Goal: Download file/media

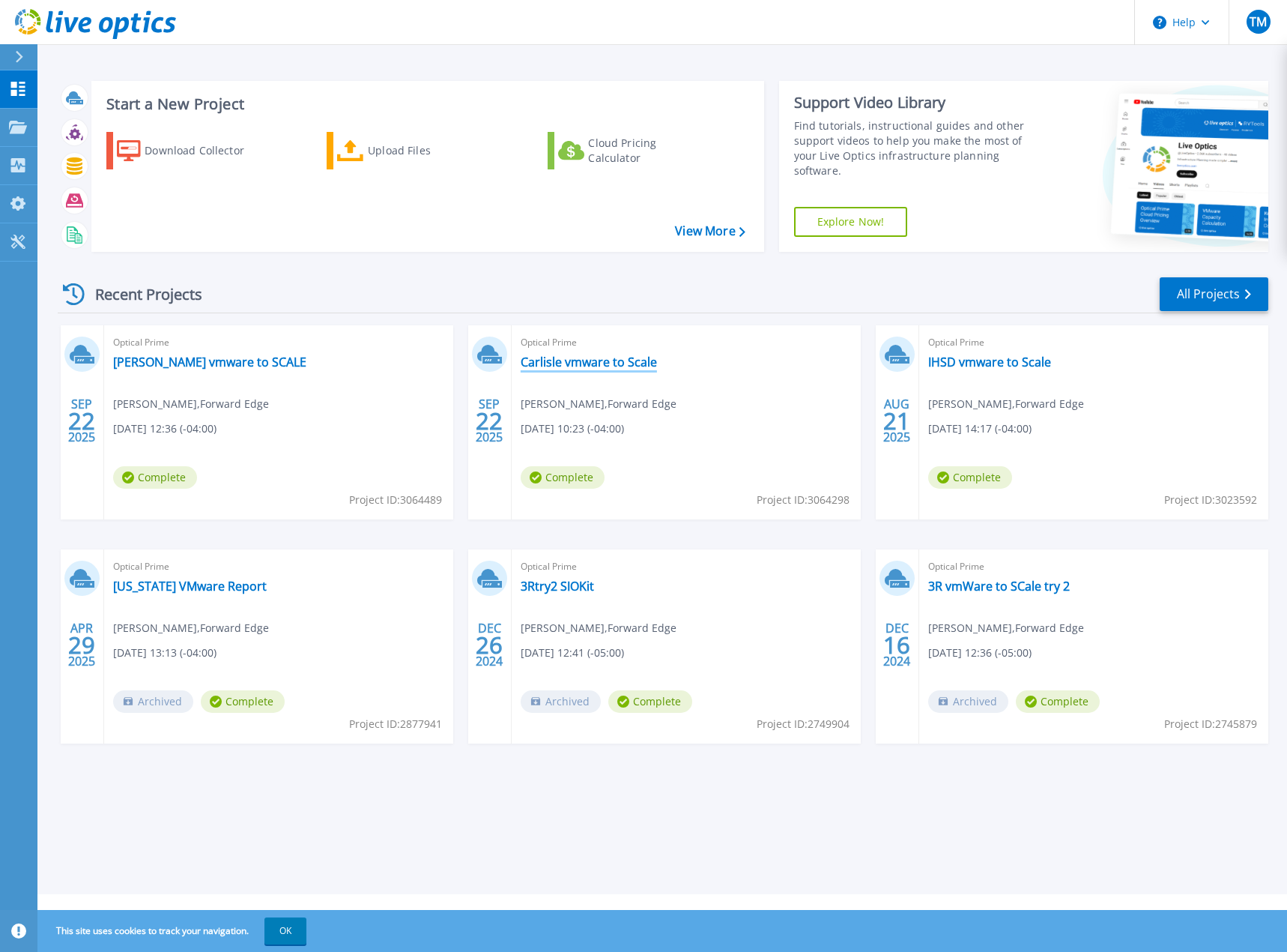
click at [591, 357] on link "Carlisle vmware to Scale" at bounding box center [588, 361] width 136 height 15
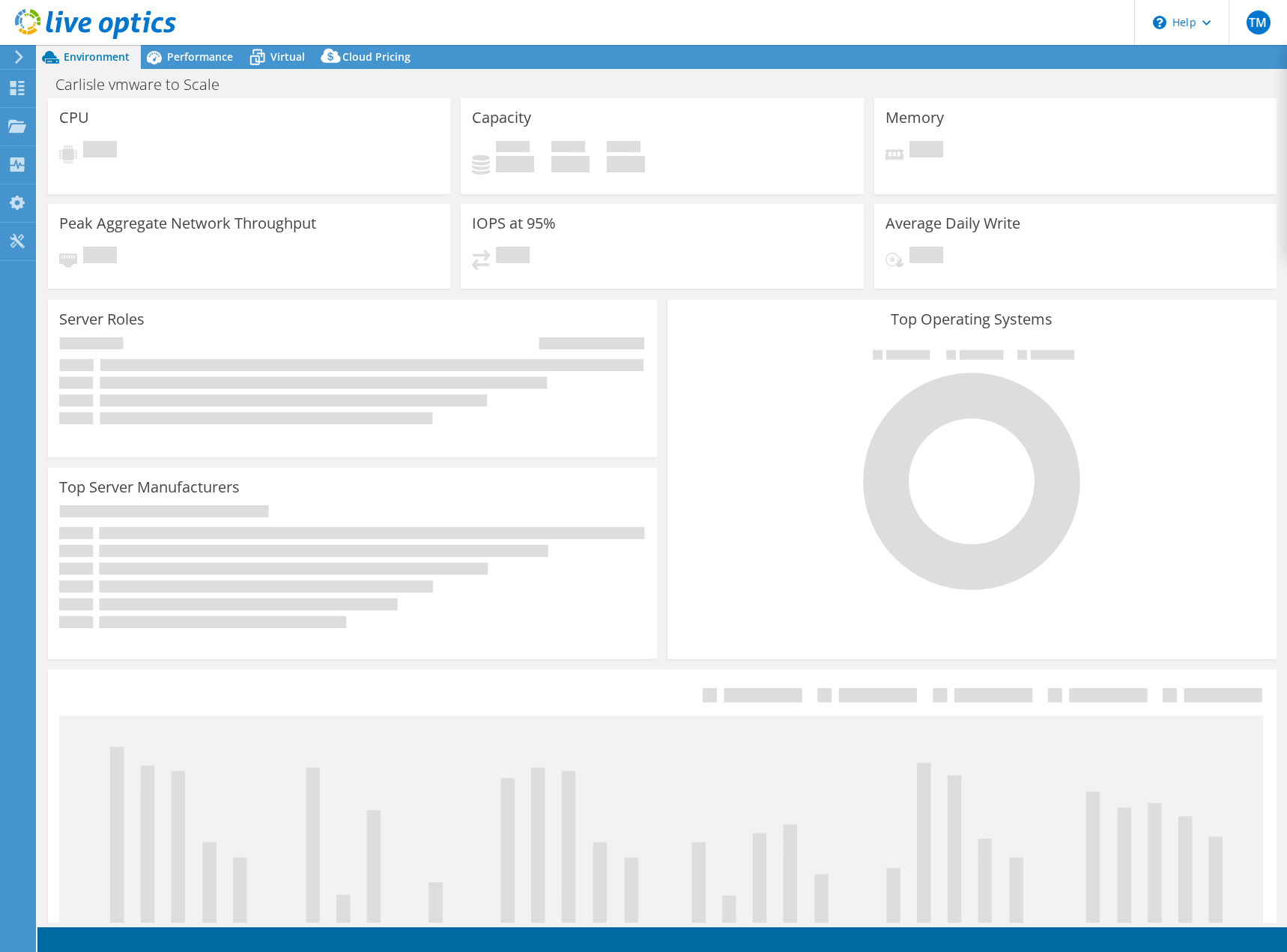
select select "USD"
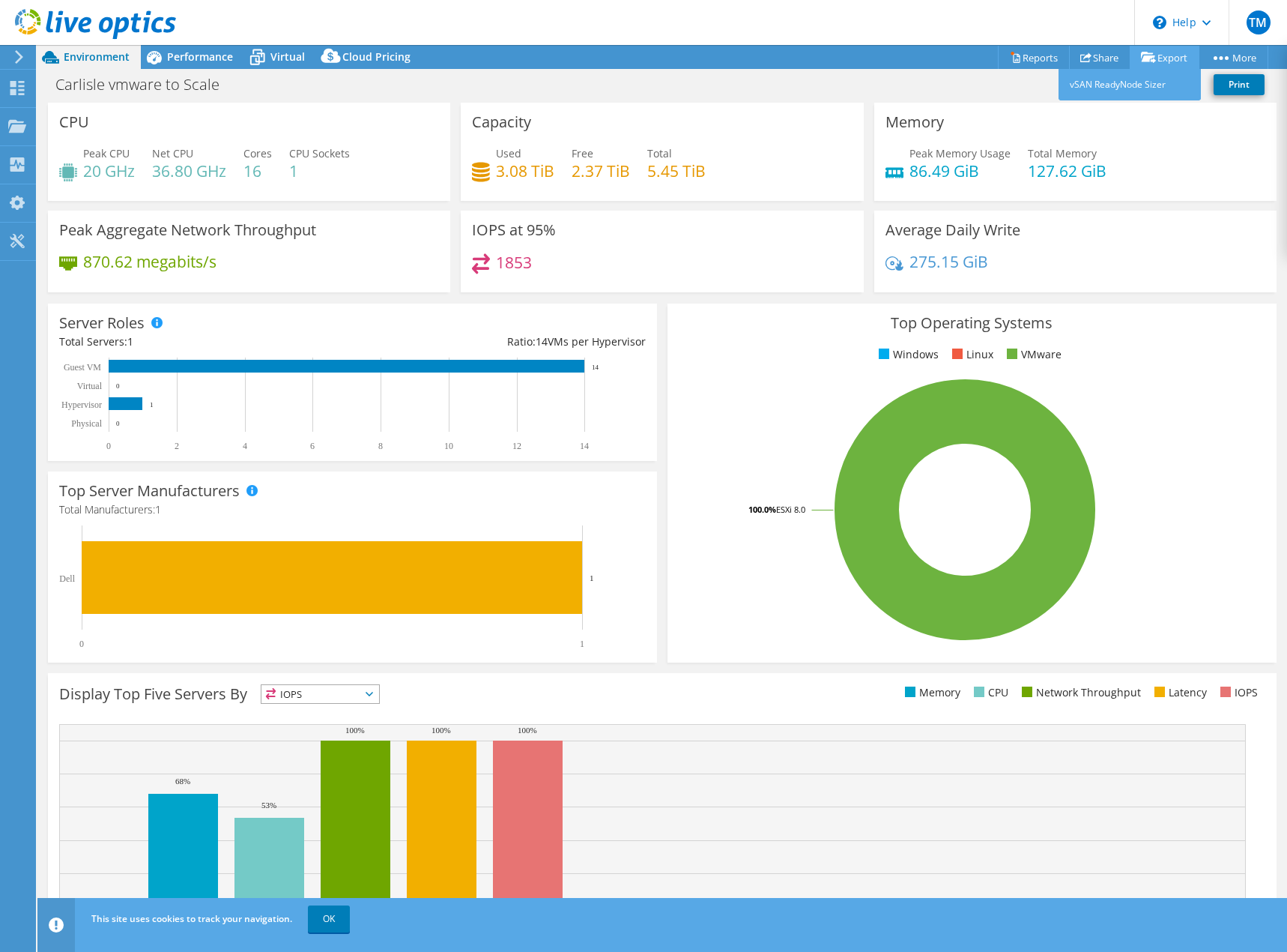
click at [1161, 55] on link "Export" at bounding box center [1165, 57] width 69 height 23
click at [1010, 53] on icon at bounding box center [1016, 58] width 11 height 11
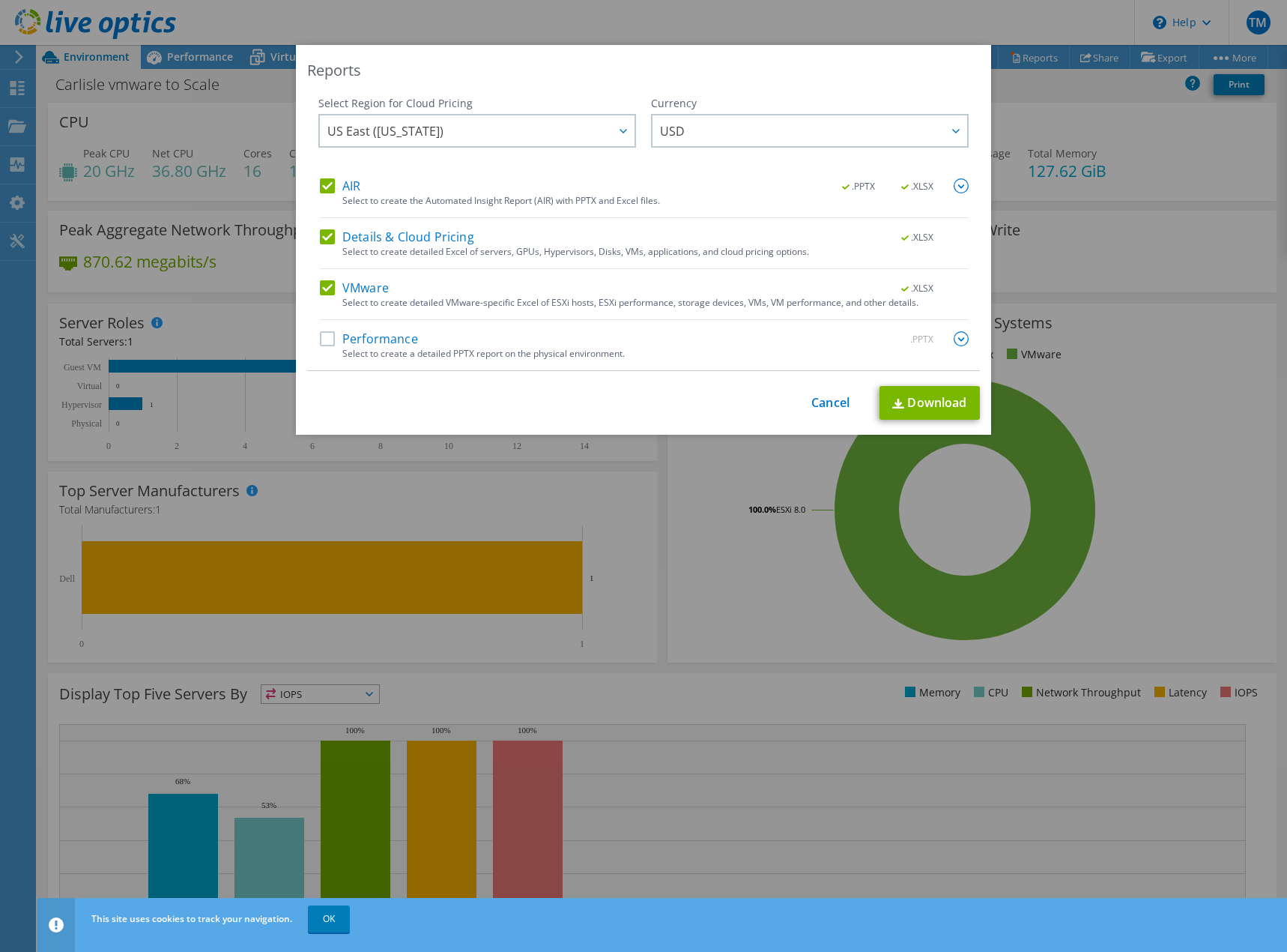
click at [957, 333] on img at bounding box center [961, 338] width 15 height 15
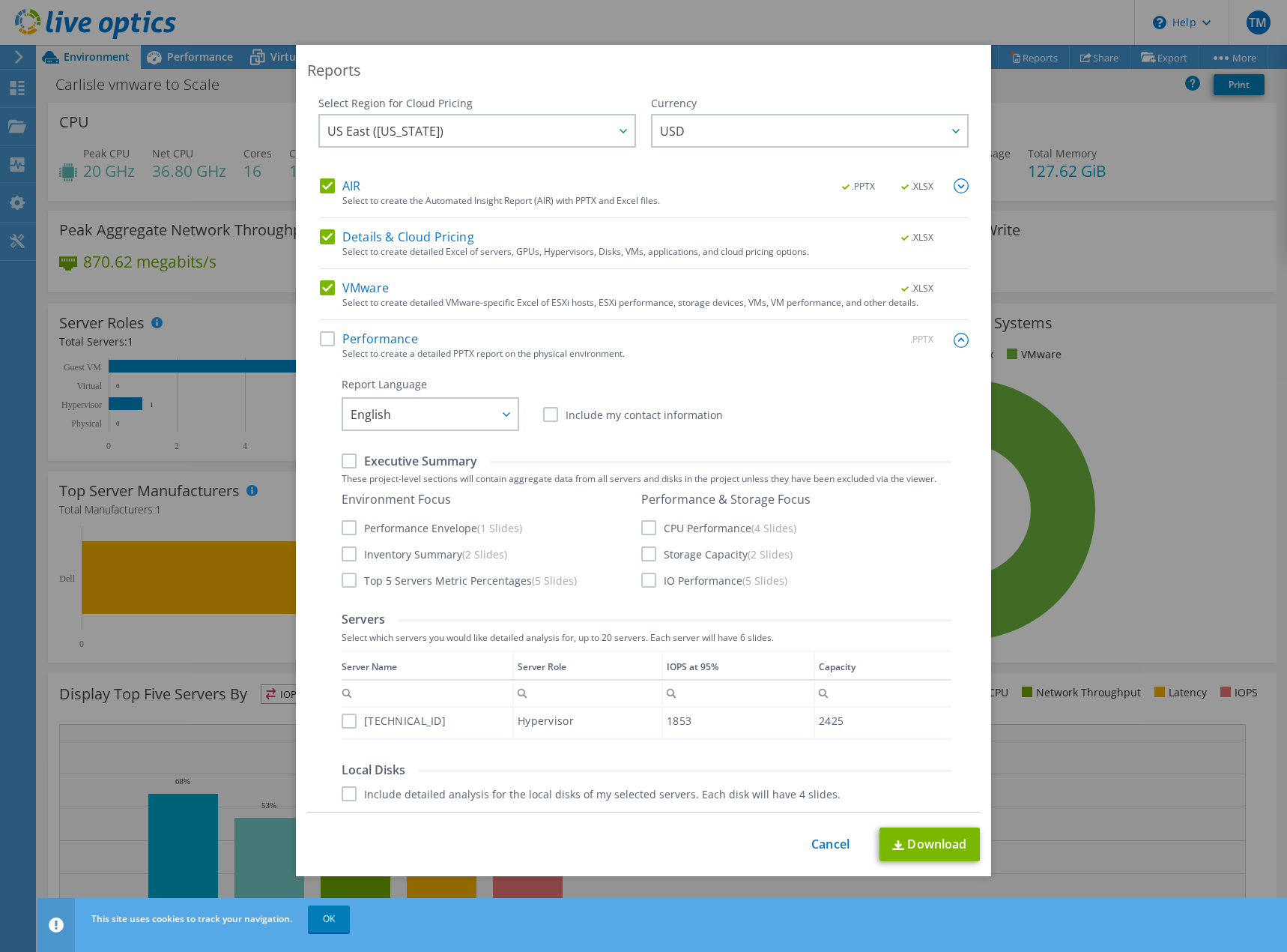
click at [954, 339] on img at bounding box center [961, 340] width 15 height 15
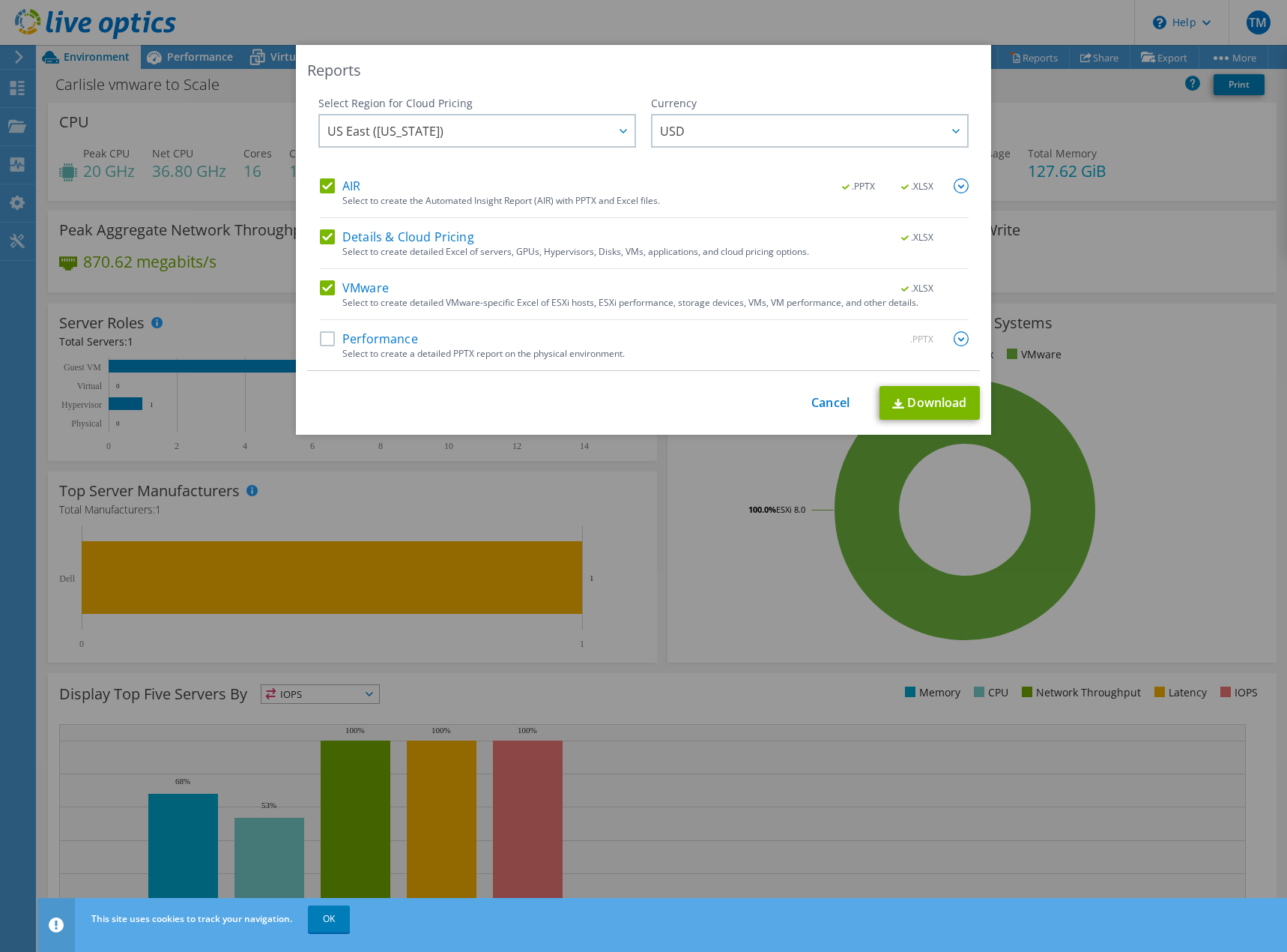
click at [961, 338] on img at bounding box center [961, 338] width 15 height 15
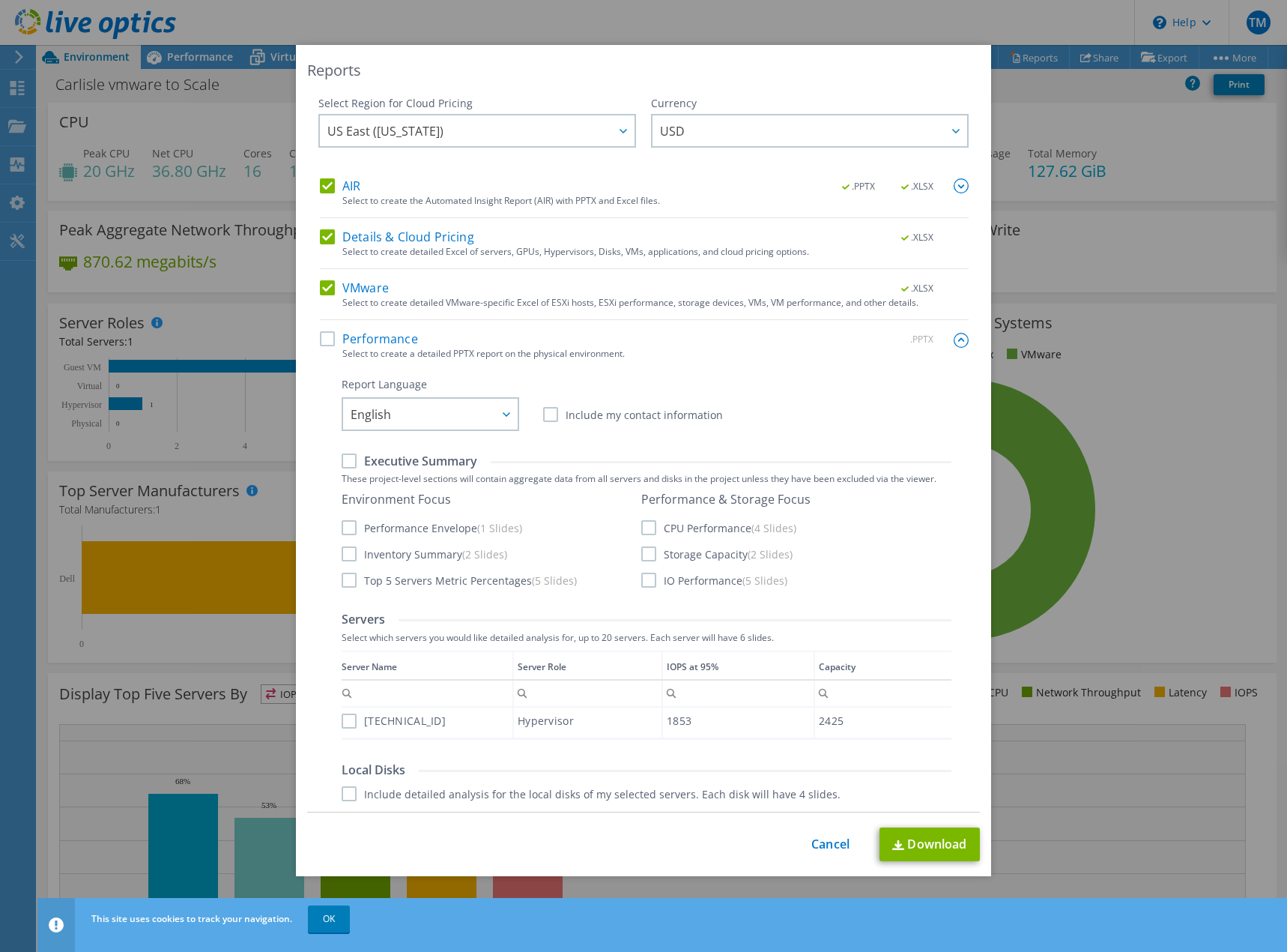
click at [320, 342] on label "Performance" at bounding box center [369, 338] width 98 height 15
click at [0, 0] on input "Performance" at bounding box center [0, 0] width 0 height 0
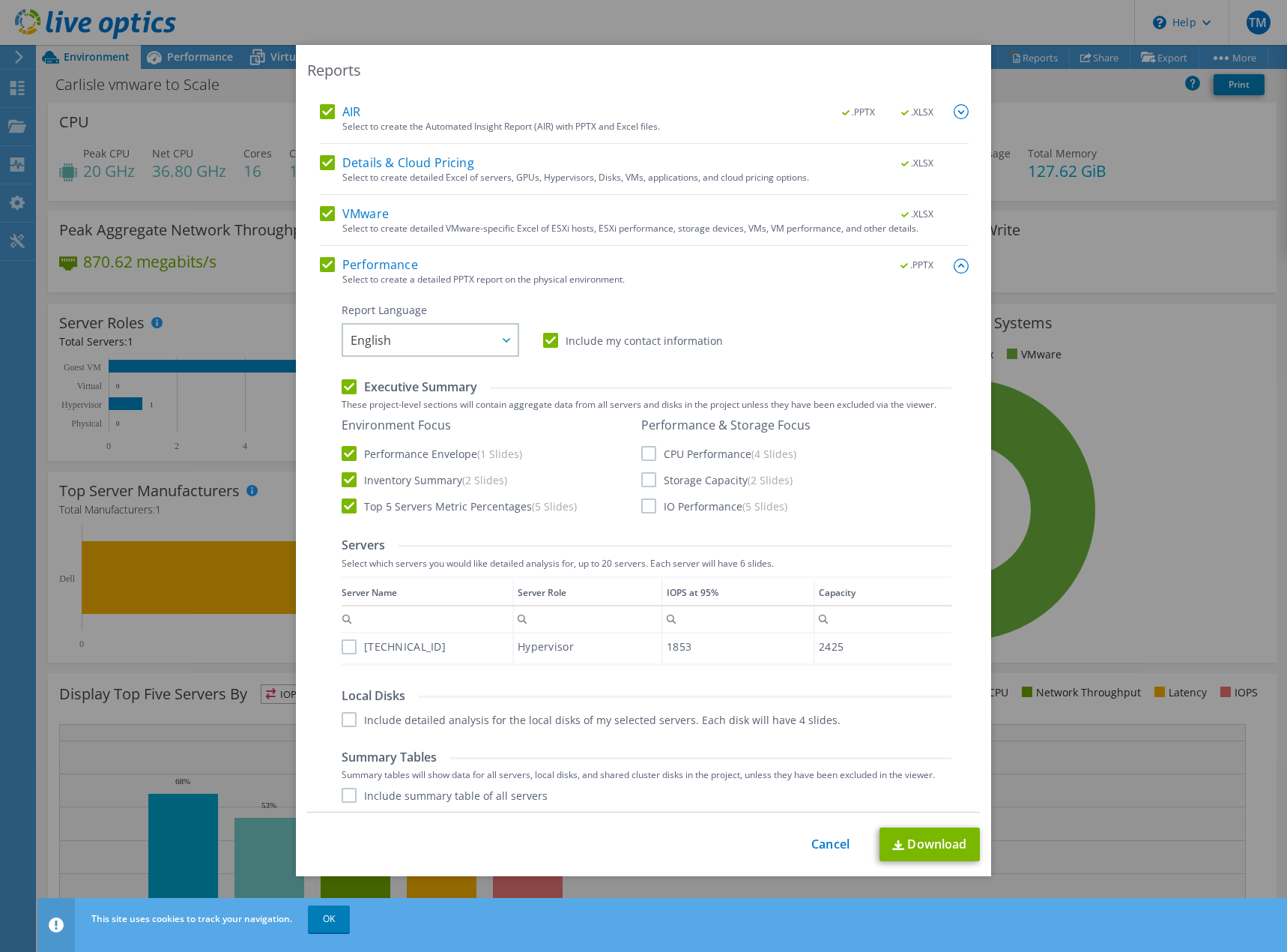
scroll to position [75, 0]
click at [347, 644] on label "10.128.8.114" at bounding box center [394, 646] width 104 height 15
click at [0, 0] on input "10.128.8.114" at bounding box center [0, 0] width 0 height 0
click at [345, 719] on label "Include detailed analysis for the local disks of my selected servers. Each disk…" at bounding box center [591, 719] width 499 height 15
click at [0, 0] on input "Include detailed analysis for the local disks of my selected servers. Each disk…" at bounding box center [0, 0] width 0 height 0
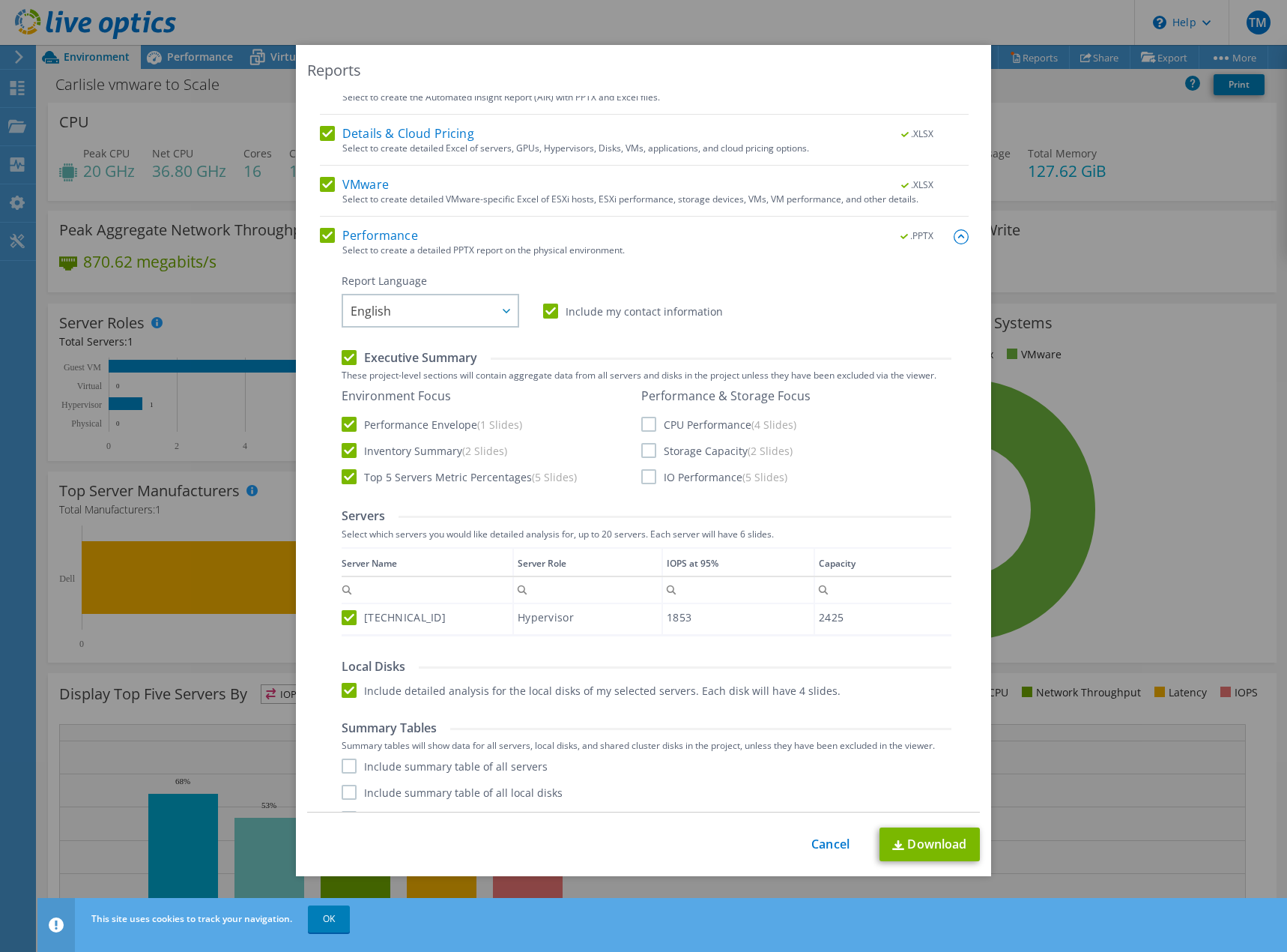
scroll to position [129, 0]
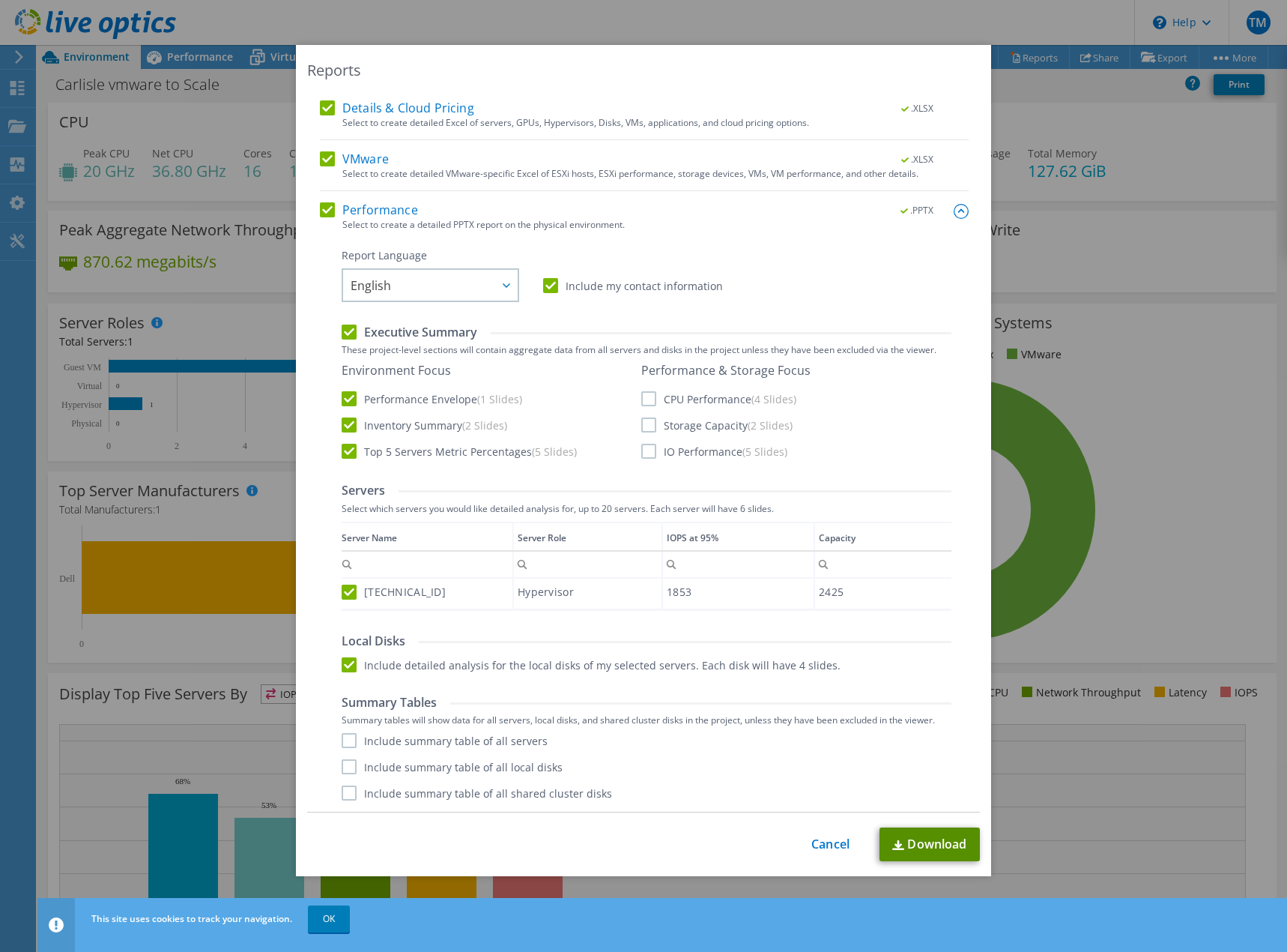
click at [953, 842] on link "Download" at bounding box center [930, 844] width 100 height 34
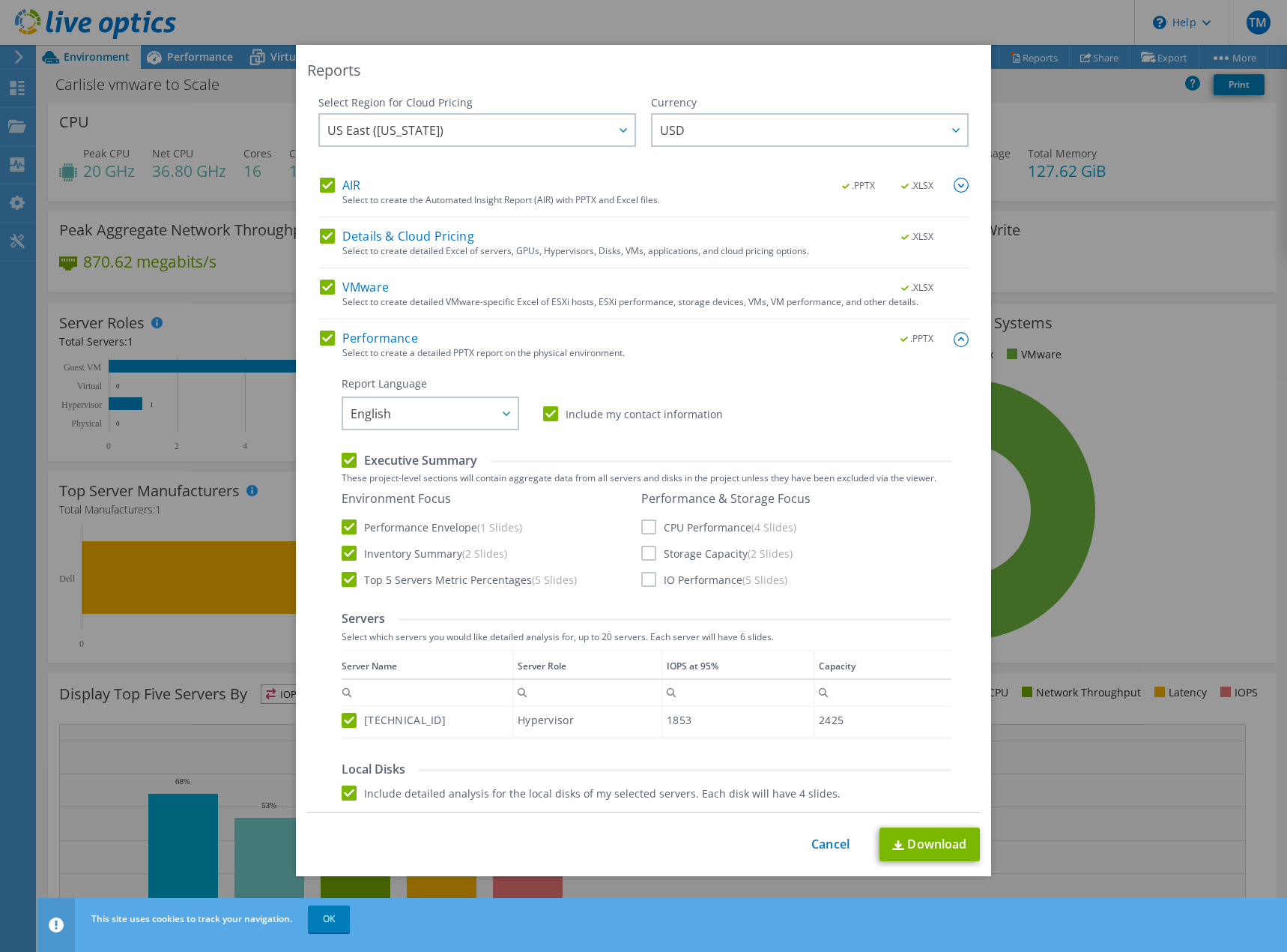
scroll to position [0, 0]
click at [815, 845] on link "Cancel" at bounding box center [830, 844] width 38 height 14
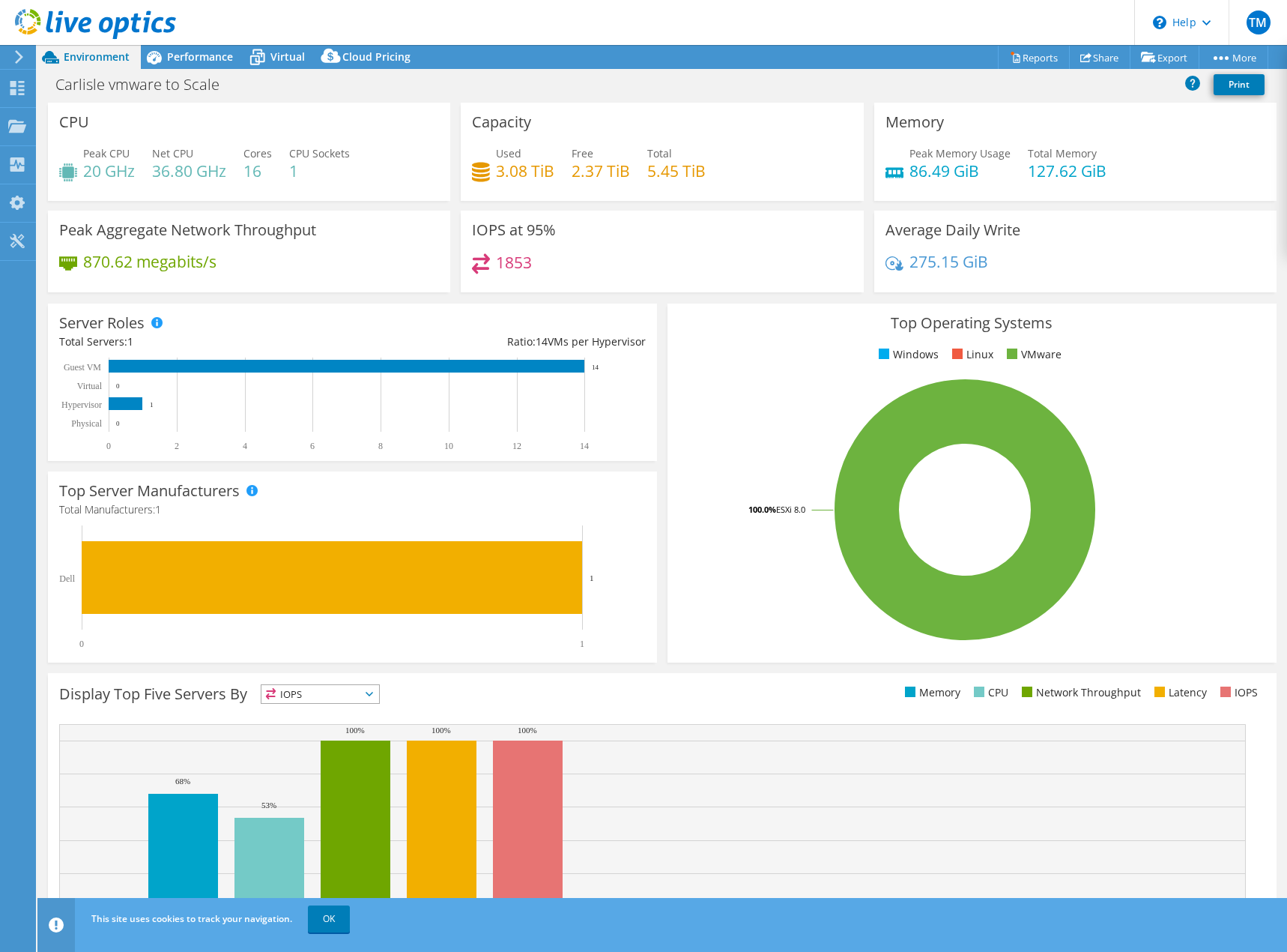
click at [43, 23] on icon at bounding box center [95, 24] width 161 height 31
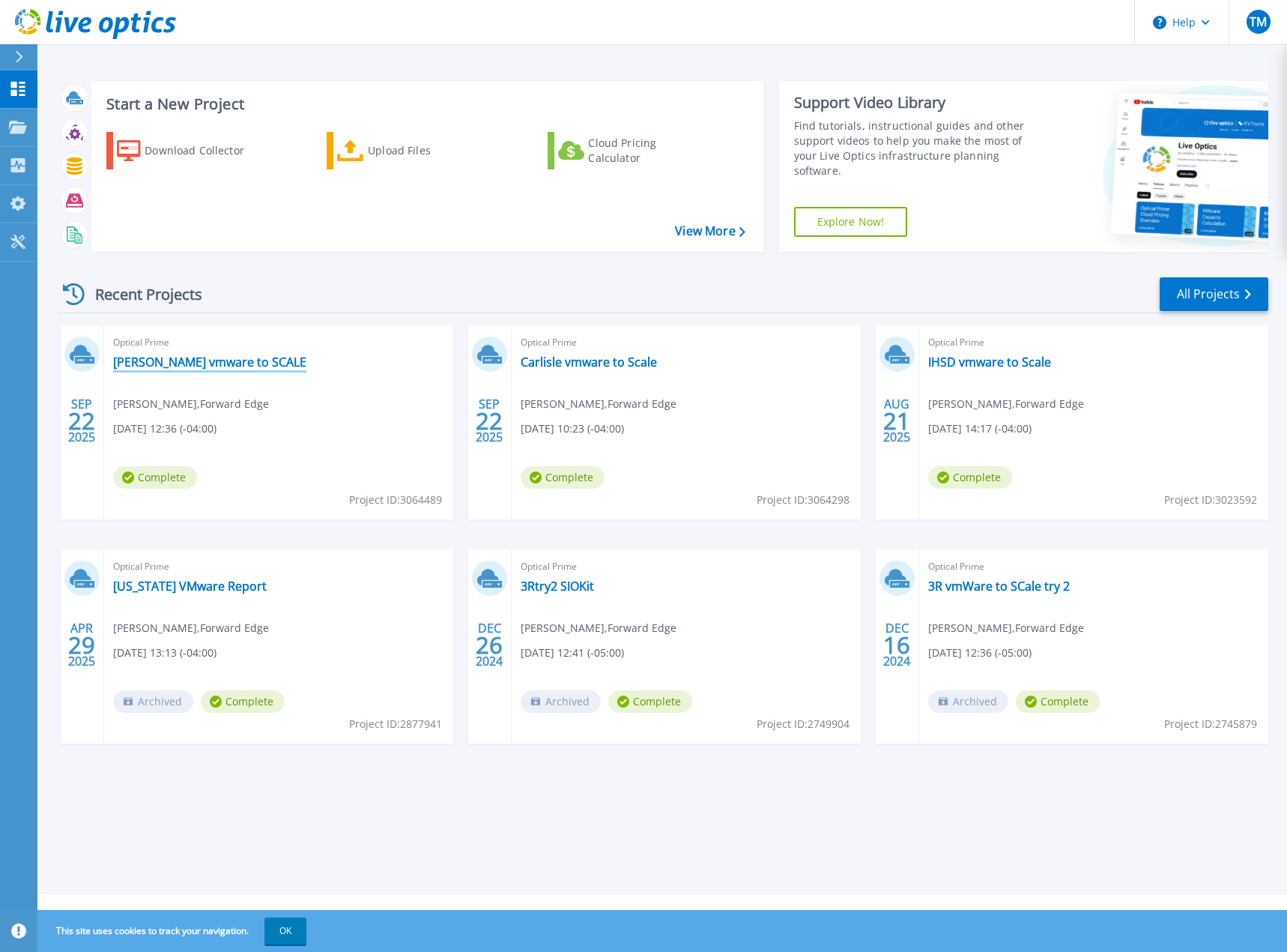
click at [214, 361] on link "[PERSON_NAME] vmware to SCALE" at bounding box center [209, 361] width 193 height 15
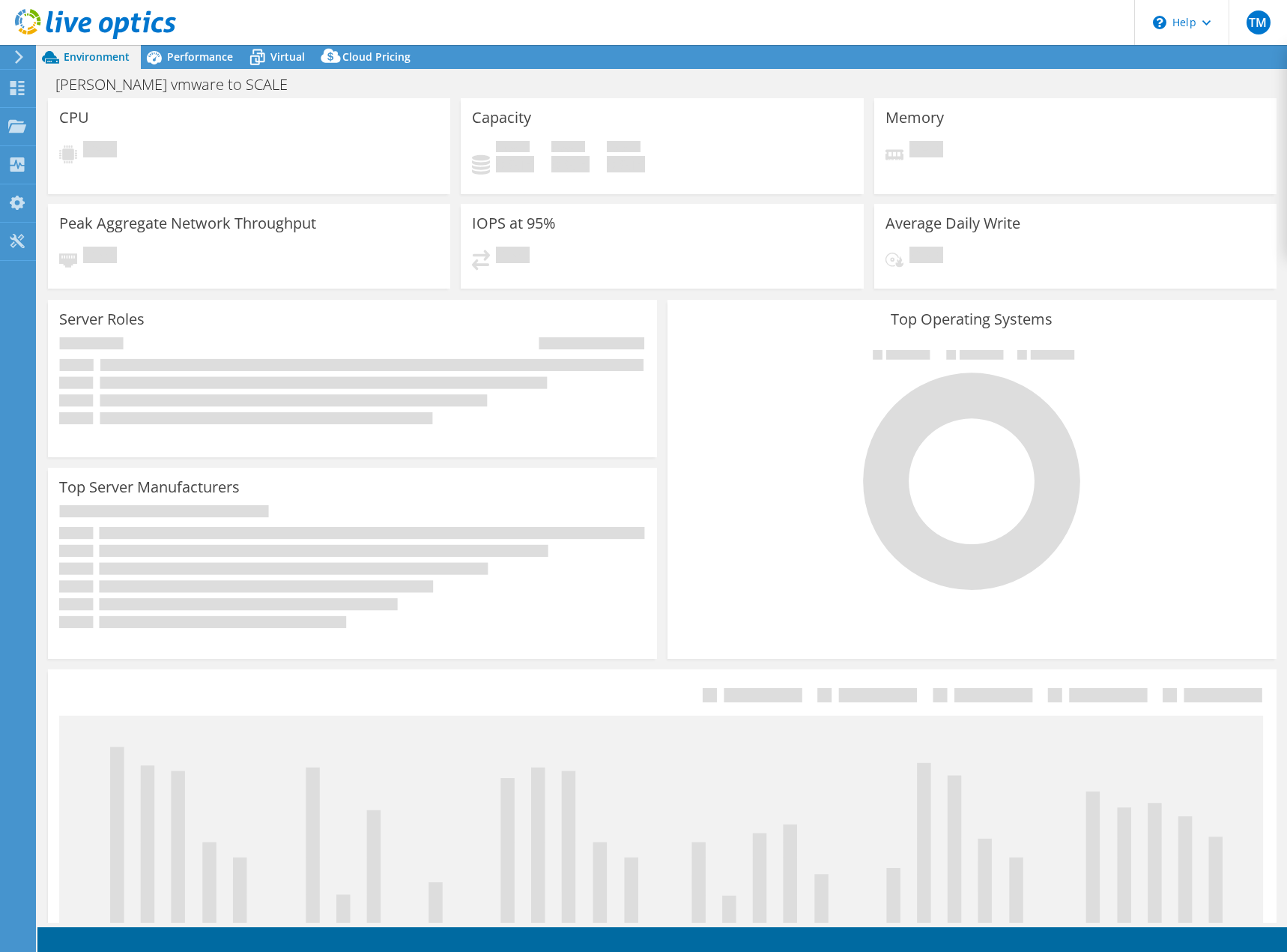
select select "USD"
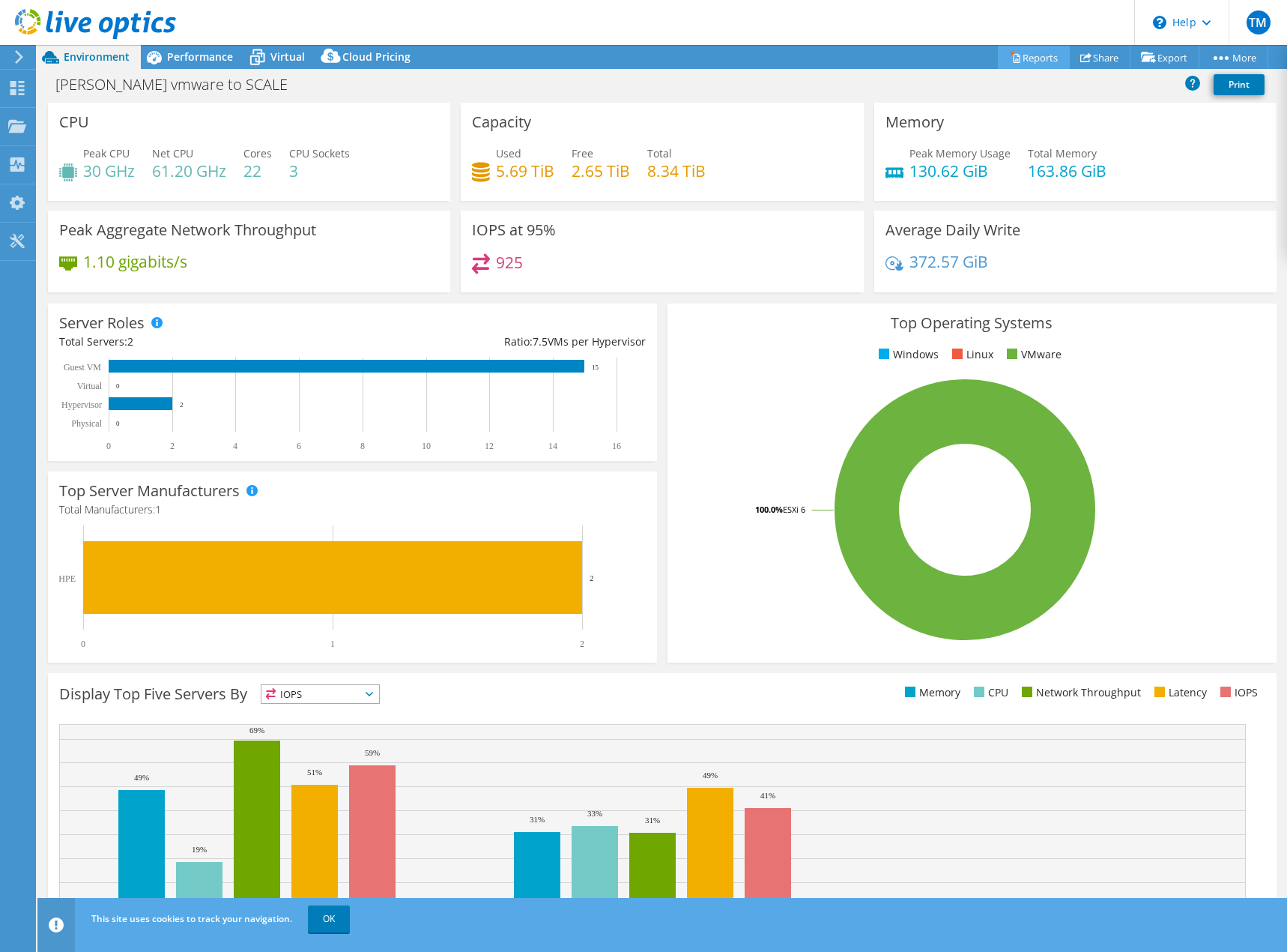
click at [1036, 56] on link "Reports" at bounding box center [1034, 57] width 72 height 23
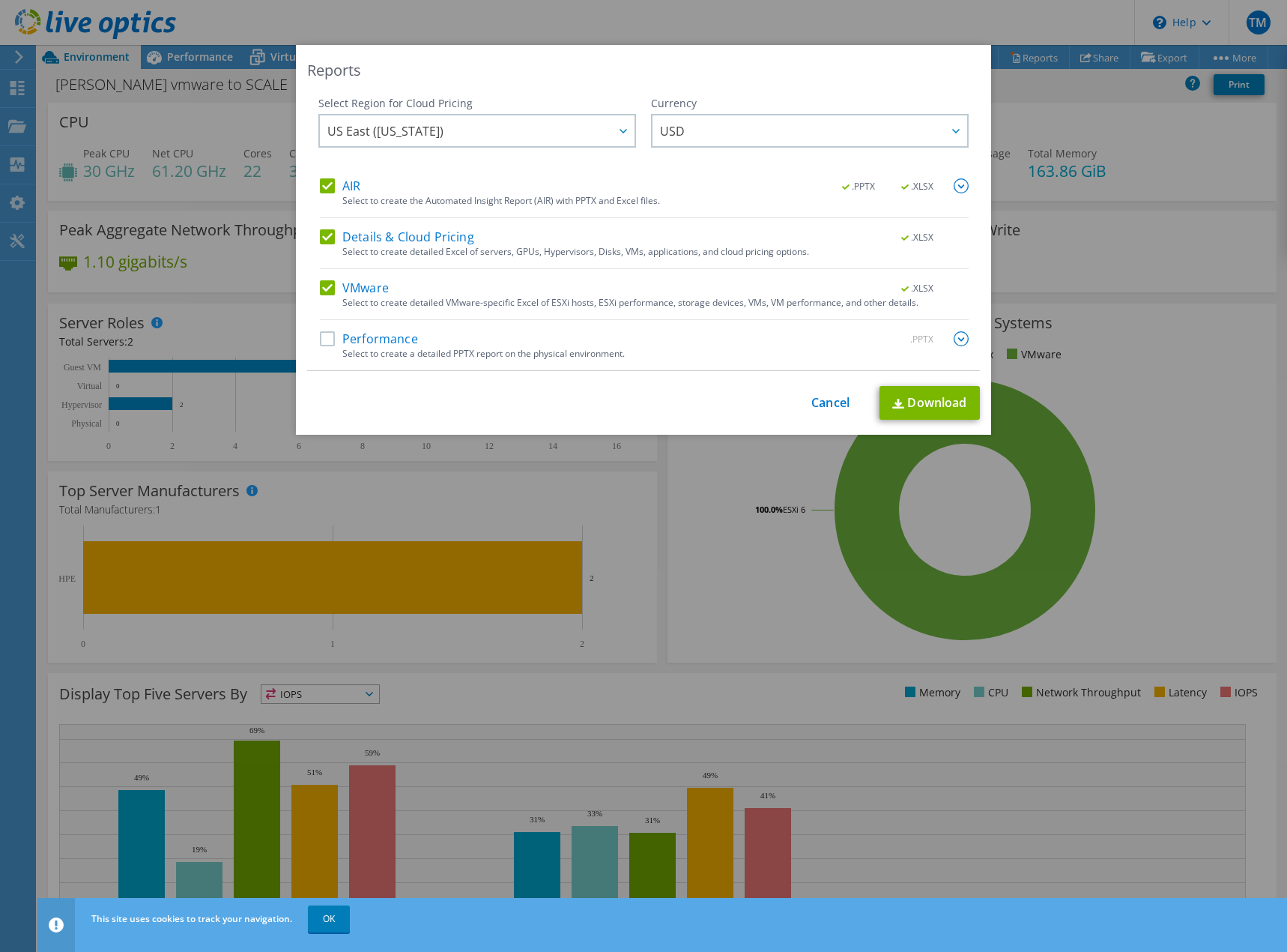
click at [325, 338] on label "Performance" at bounding box center [369, 338] width 98 height 15
click at [0, 0] on input "Performance" at bounding box center [0, 0] width 0 height 0
click at [957, 338] on img at bounding box center [961, 338] width 15 height 15
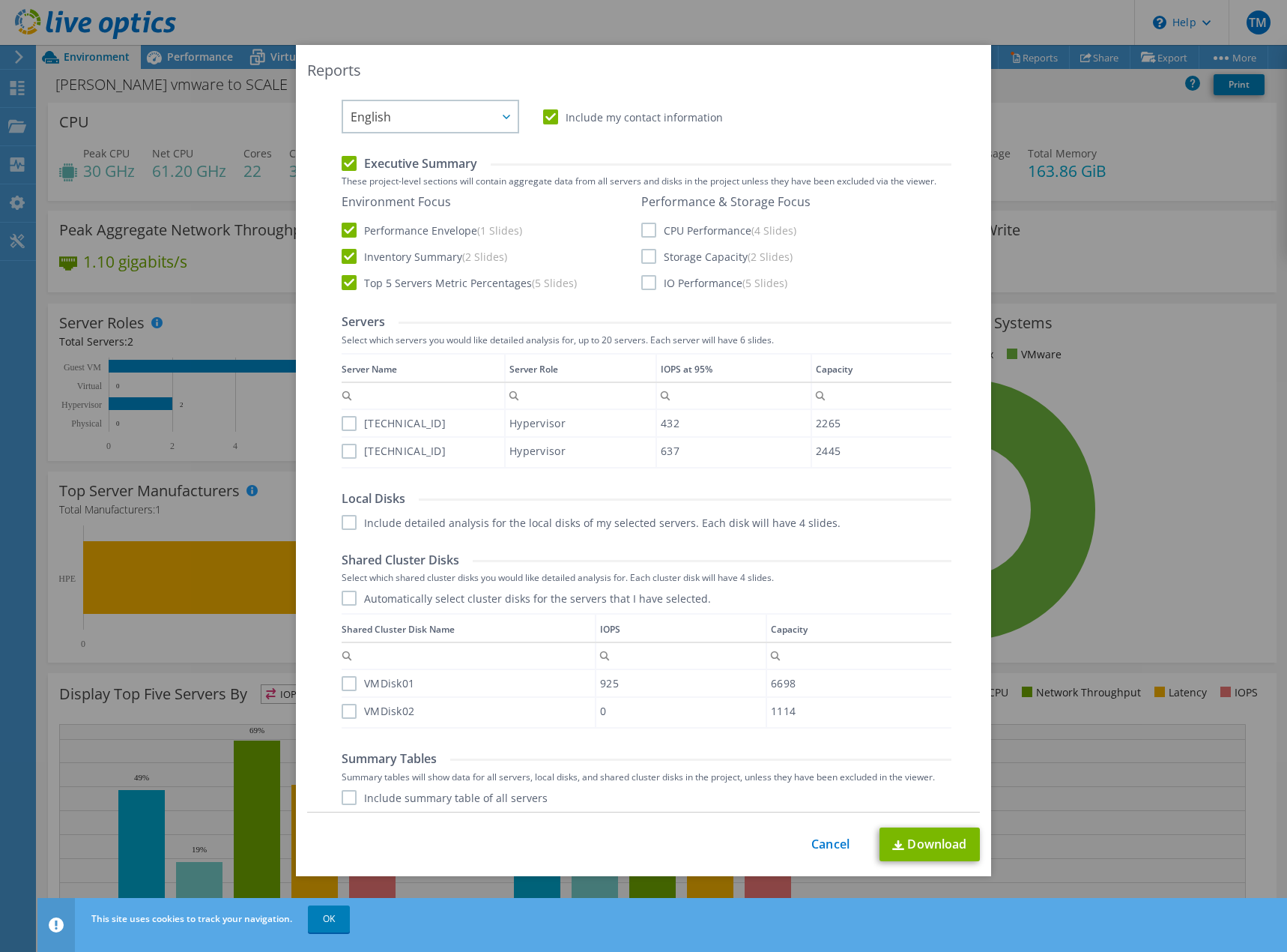
scroll to position [354, 0]
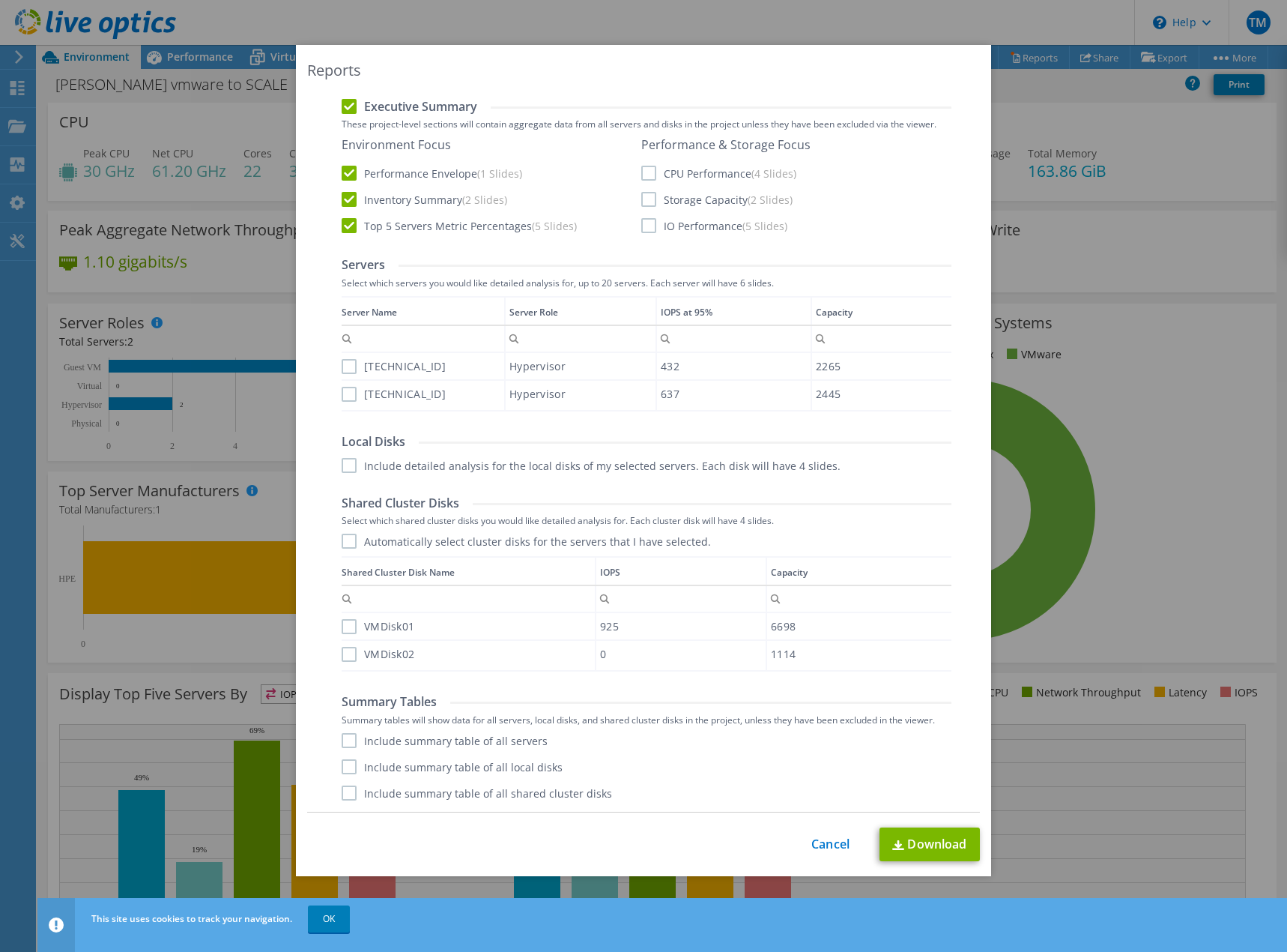
click at [342, 364] on label "[TECHNICAL_ID]" at bounding box center [394, 366] width 104 height 15
click at [0, 0] on input "[TECHNICAL_ID]" at bounding box center [0, 0] width 0 height 0
click at [342, 391] on label "[TECHNICAL_ID]" at bounding box center [394, 394] width 104 height 15
click at [0, 0] on input "[TECHNICAL_ID]" at bounding box center [0, 0] width 0 height 0
click at [343, 453] on div "Local Disks Include detailed analysis for the local disks of my selected server…" at bounding box center [646, 453] width 610 height 39
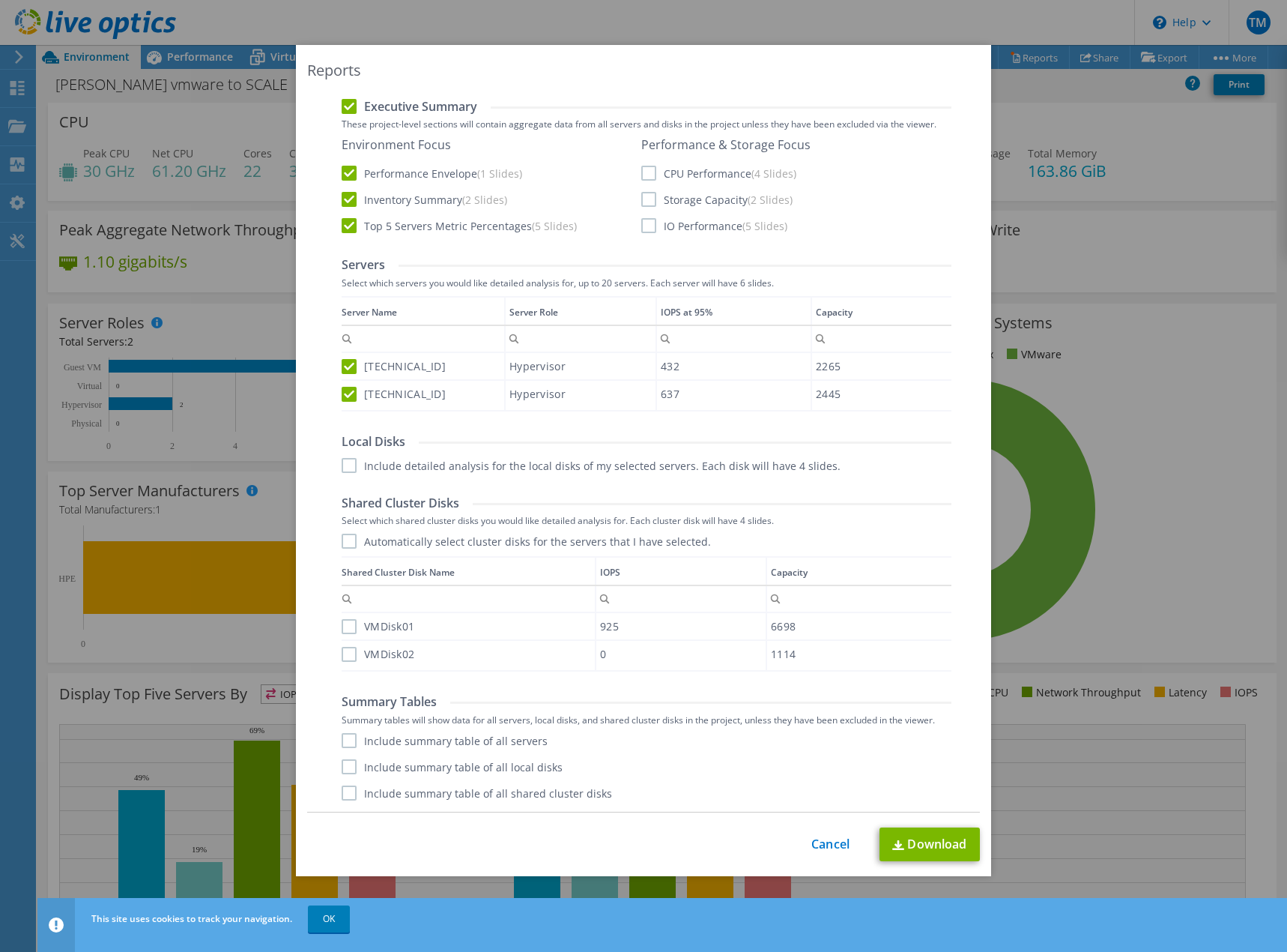
click at [341, 463] on label "Include detailed analysis for the local disks of my selected servers. Each disk…" at bounding box center [591, 465] width 499 height 15
click at [0, 0] on input "Include detailed analysis for the local disks of my selected servers. Each disk…" at bounding box center [0, 0] width 0 height 0
click at [345, 539] on label "Automatically select cluster disks for the servers that I have selected." at bounding box center [526, 541] width 369 height 15
click at [0, 0] on input "Automatically select cluster disks for the servers that I have selected." at bounding box center [0, 0] width 0 height 0
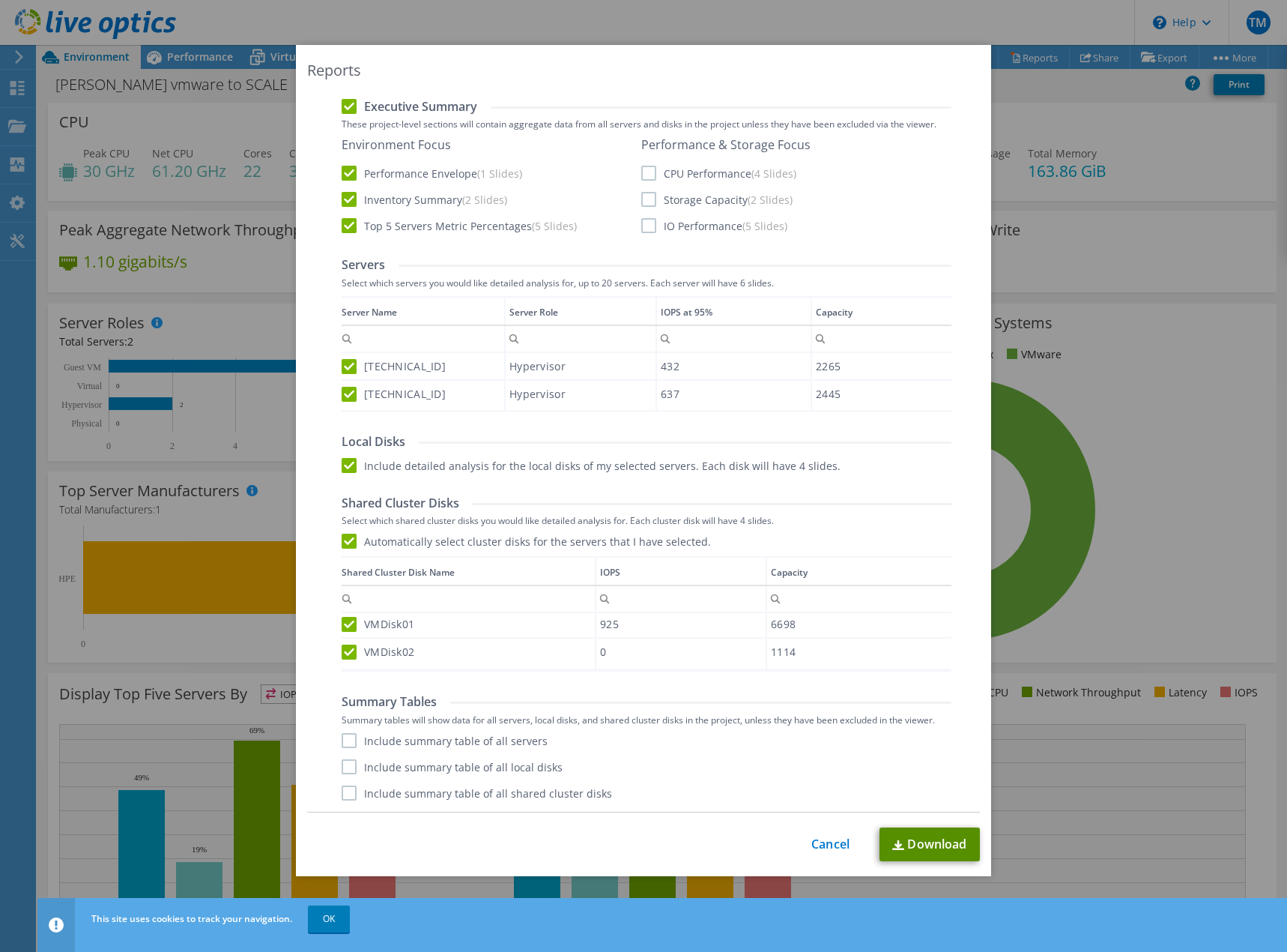
click at [909, 846] on link "Download" at bounding box center [930, 844] width 100 height 34
click at [811, 845] on link "Cancel" at bounding box center [830, 844] width 38 height 14
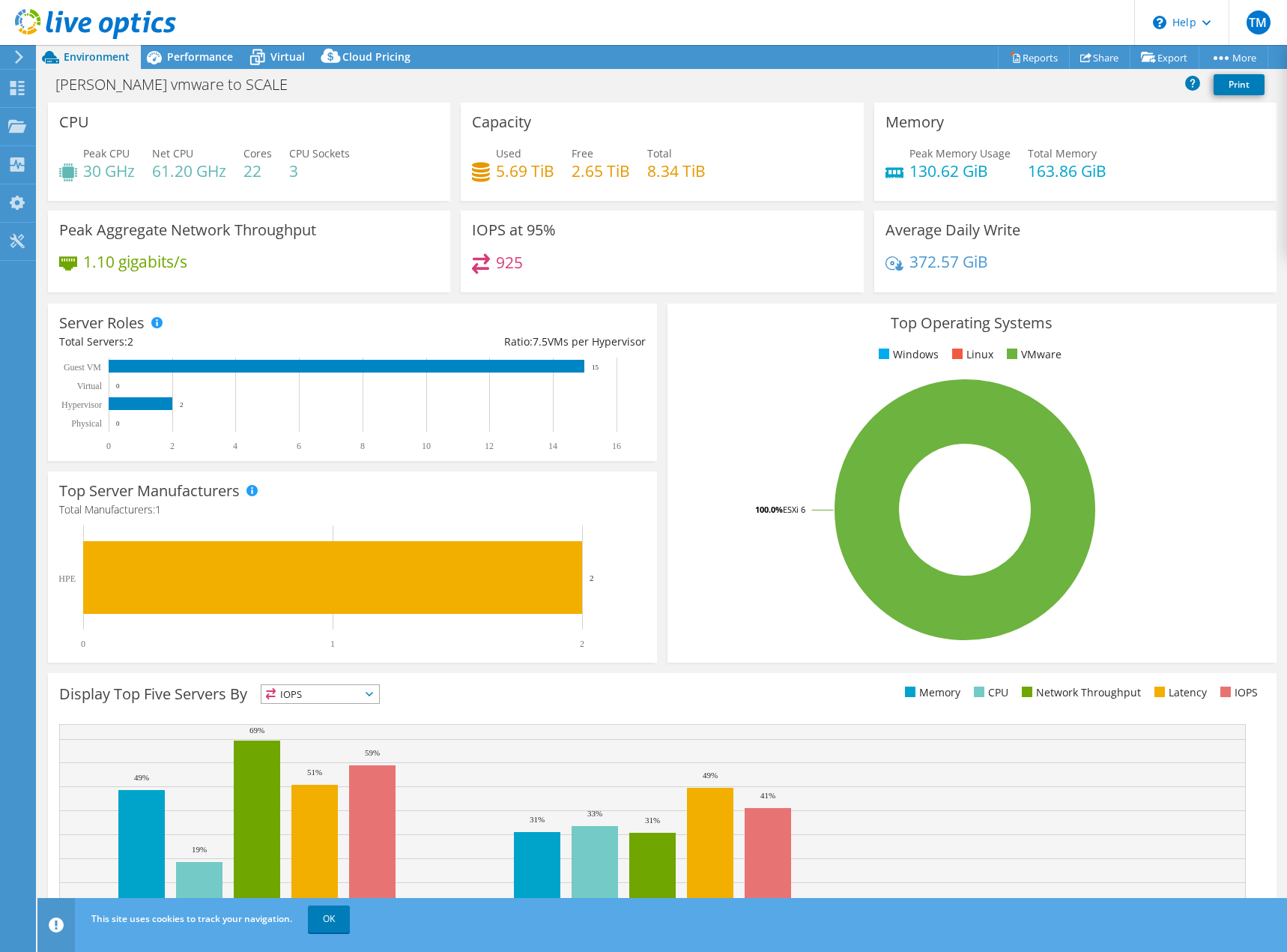
click at [77, 13] on icon at bounding box center [95, 24] width 161 height 31
